Goal: Information Seeking & Learning: Learn about a topic

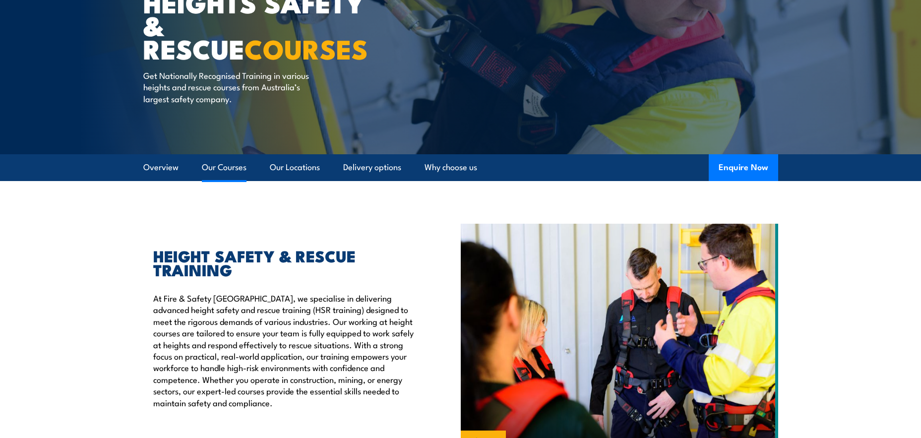
click at [211, 164] on link "Our Courses" at bounding box center [224, 167] width 45 height 26
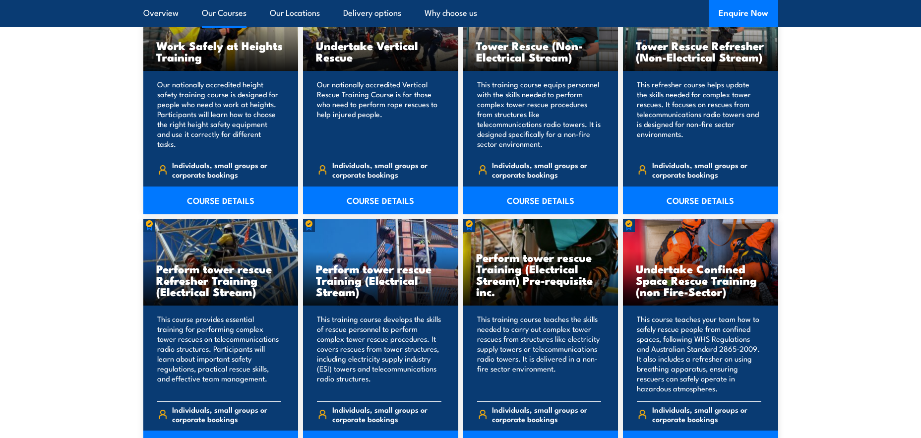
scroll to position [860, 0]
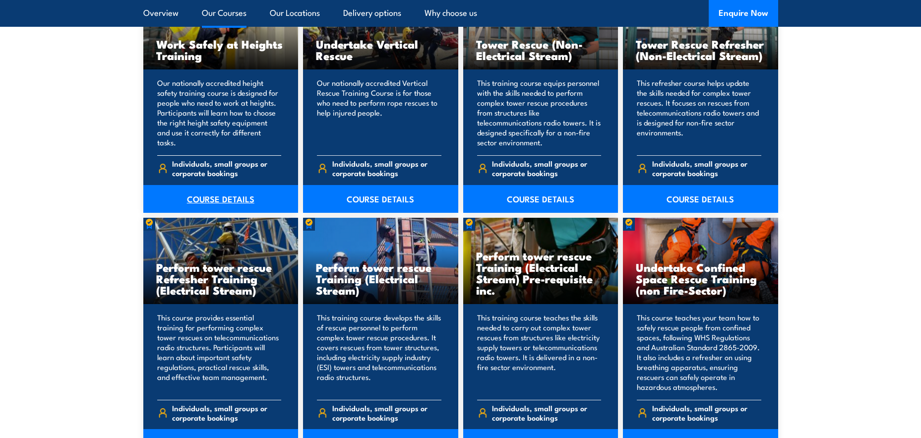
click at [226, 195] on link "COURSE DETAILS" at bounding box center [220, 199] width 155 height 28
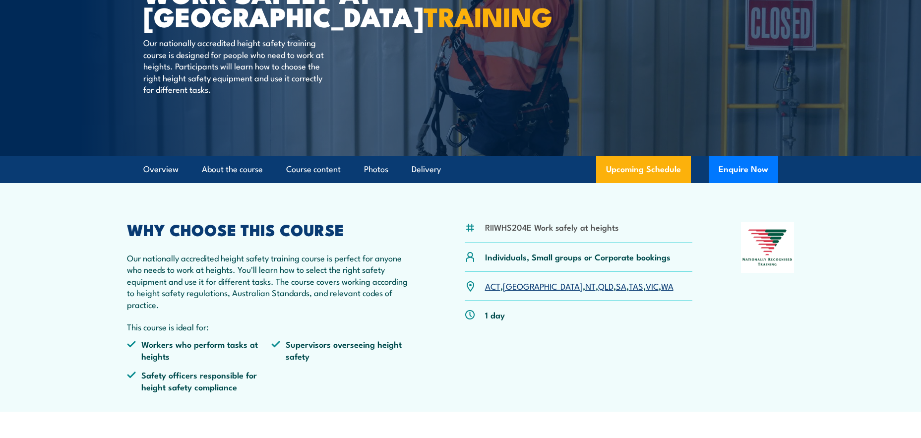
scroll to position [128, 0]
click at [661, 285] on link "WA" at bounding box center [667, 285] width 12 height 12
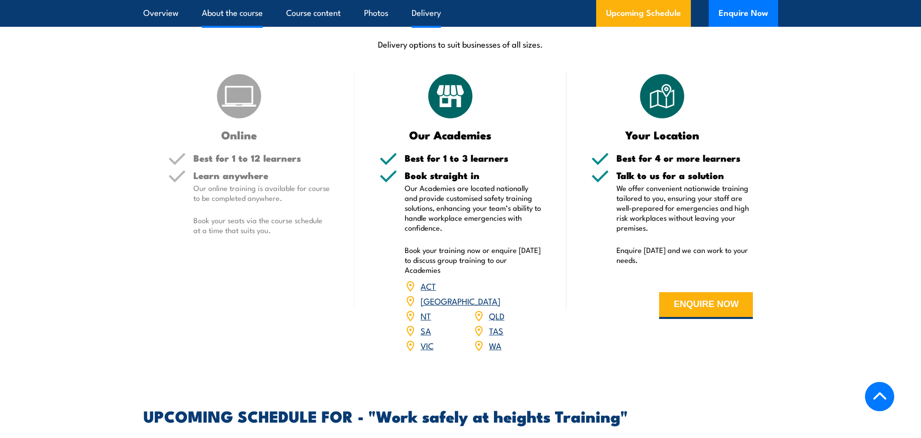
scroll to position [1180, 0]
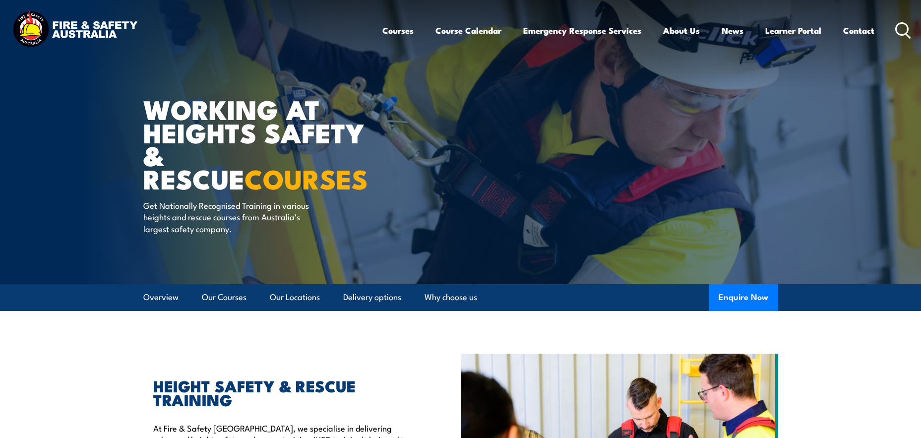
click at [900, 29] on icon at bounding box center [903, 30] width 16 height 16
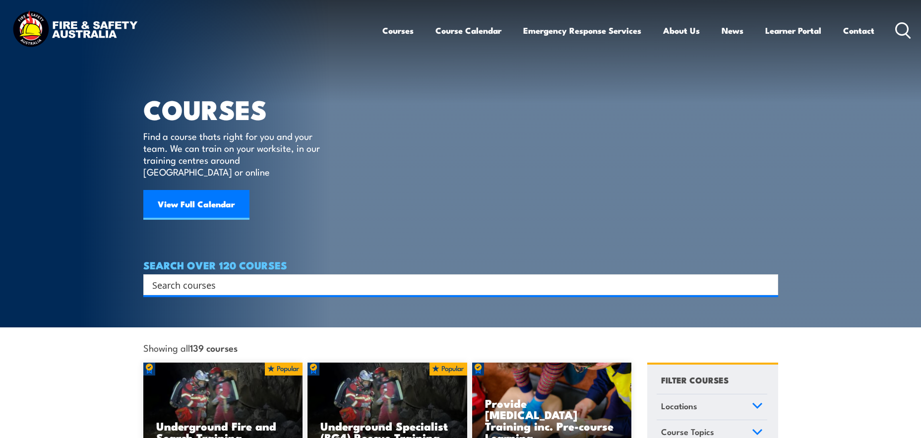
click at [349, 277] on input "Search input" at bounding box center [454, 284] width 604 height 15
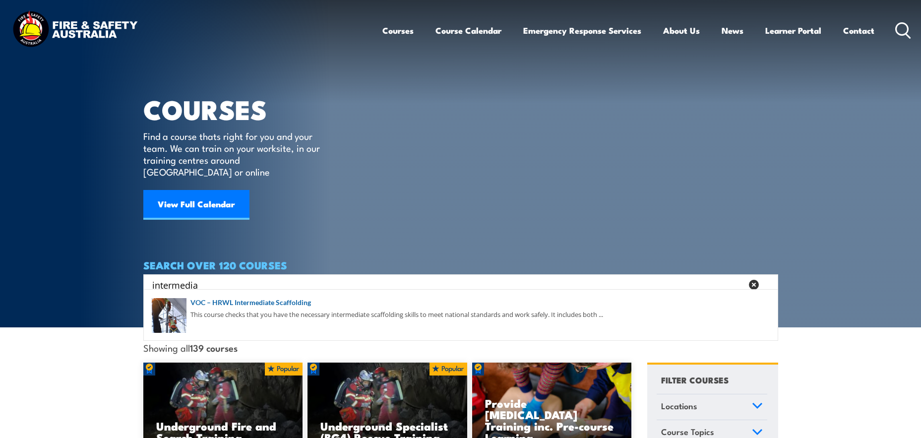
drag, startPoint x: 267, startPoint y: 271, endPoint x: 132, endPoint y: 269, distance: 134.4
click at [132, 269] on section "COURSES Find a course thats right for you and your team. We can train on your w…" at bounding box center [460, 163] width 921 height 327
type input "rigging"
